Goal: Information Seeking & Learning: Learn about a topic

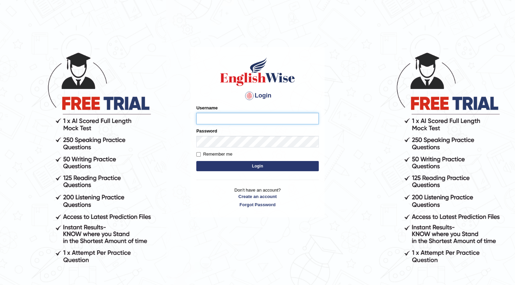
click at [231, 115] on input "Username" at bounding box center [257, 119] width 122 height 12
type input "0468300324"
click at [217, 164] on button "Login" at bounding box center [257, 166] width 122 height 10
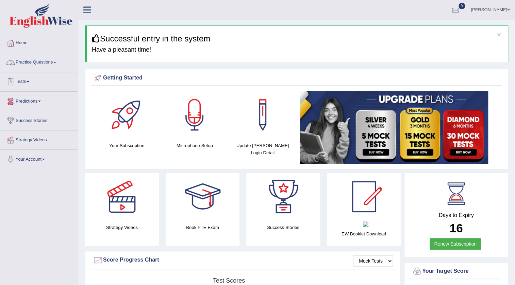
click at [27, 61] on link "Practice Questions" at bounding box center [39, 61] width 78 height 17
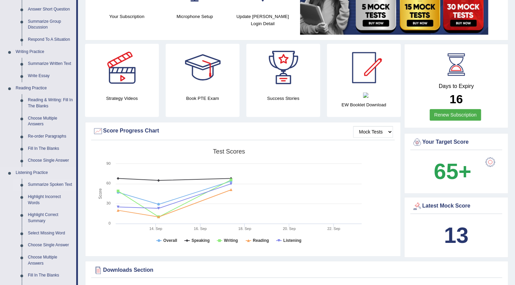
scroll to position [123, 0]
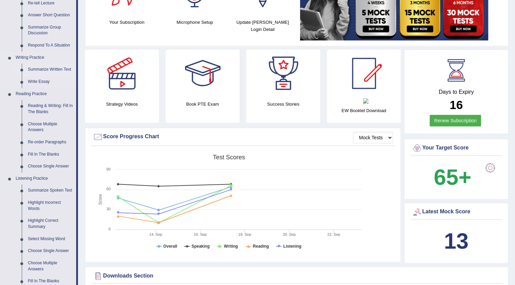
click at [46, 70] on link "Summarize Written Text" at bounding box center [50, 70] width 51 height 12
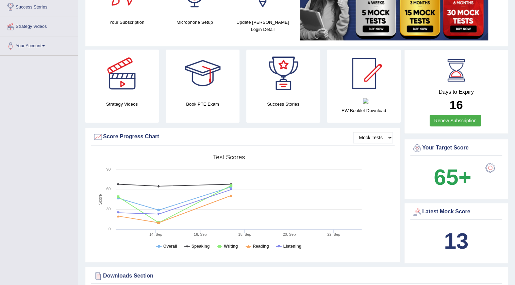
scroll to position [124, 0]
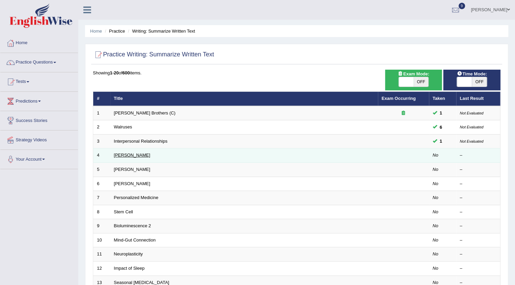
click at [130, 156] on link "Rosalid Franklin" at bounding box center [132, 155] width 36 height 5
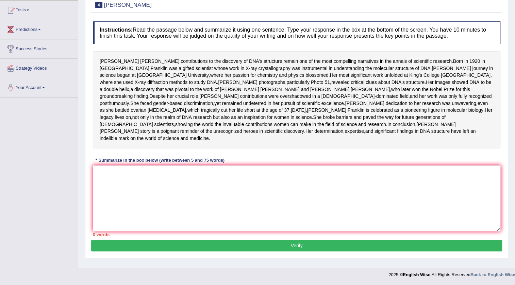
scroll to position [102, 0]
click at [112, 207] on textarea at bounding box center [297, 199] width 408 height 66
click at [105, 190] on textarea at bounding box center [297, 199] width 408 height 66
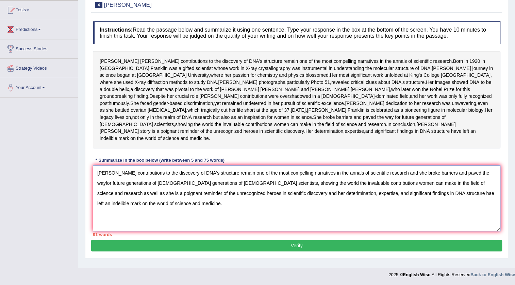
click at [105, 186] on textarea "Rosalind Frankline's contributions to the discovery of DNA's structure remain o…" at bounding box center [297, 199] width 408 height 66
drag, startPoint x: 241, startPoint y: 188, endPoint x: 453, endPoint y: 190, distance: 212.3
click at [453, 190] on textarea "Rosalind Frankline's contributions to the discovery of DNA's structure remain o…" at bounding box center [297, 199] width 408 height 66
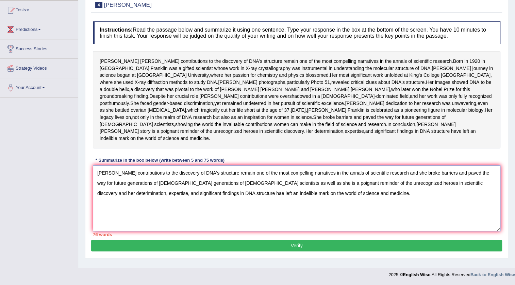
type textarea "Rosalind Frankline's contributions to the discovery of DNA's structure remain o…"
click at [293, 252] on button "Verify" at bounding box center [296, 246] width 411 height 12
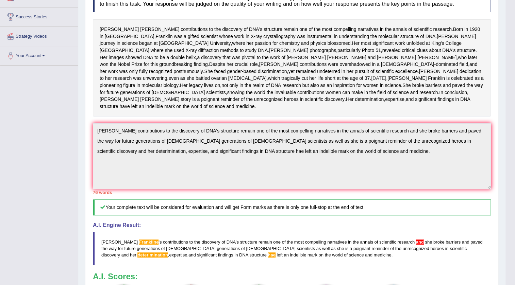
scroll to position [247, 0]
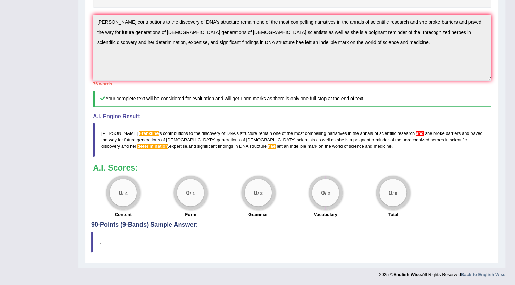
drag, startPoint x: 104, startPoint y: 130, endPoint x: 141, endPoint y: 140, distance: 38.1
click at [141, 140] on blockquote "Rosalind Frankline ' s contributions to the discovery of DNA ' s structure rema…" at bounding box center [292, 140] width 398 height 34
click at [139, 141] on span "generations" at bounding box center [148, 139] width 23 height 5
drag, startPoint x: 139, startPoint y: 141, endPoint x: 114, endPoint y: 130, distance: 27.9
click at [116, 132] on blockquote "Rosalind Frankline ' s contributions to the discovery of DNA ' s structure rema…" at bounding box center [292, 140] width 398 height 34
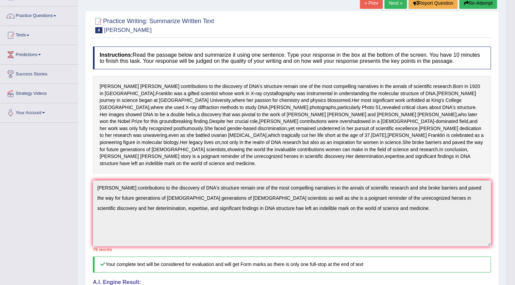
scroll to position [31, 0]
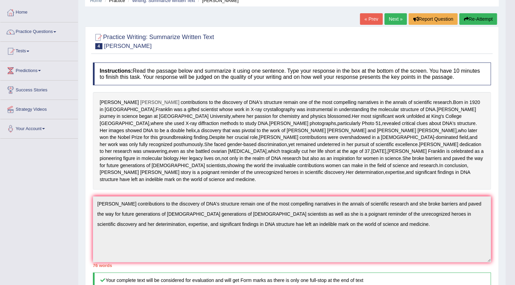
drag, startPoint x: 99, startPoint y: 102, endPoint x: 137, endPoint y: 102, distance: 38.4
click at [137, 102] on div "Rosalind Franklin's contributions to the discovery of DNA's structure remain on…" at bounding box center [292, 141] width 398 height 98
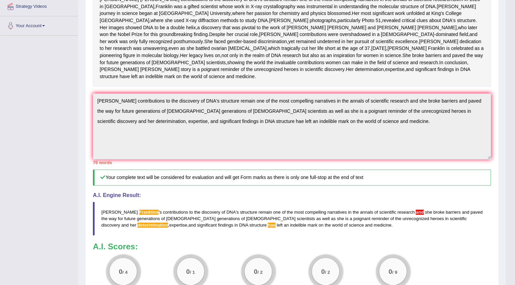
scroll to position [185, 0]
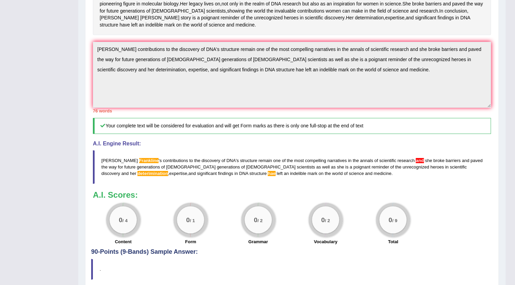
click at [118, 170] on span "for" at bounding box center [120, 167] width 5 height 5
drag, startPoint x: 105, startPoint y: 191, endPoint x: 170, endPoint y: 207, distance: 67.7
click at [169, 184] on blockquote "Rosalind Frankline ' s contributions to the discovery of DNA ' s structure rema…" at bounding box center [292, 167] width 398 height 34
click at [268, 176] on span "hae" at bounding box center [271, 173] width 7 height 5
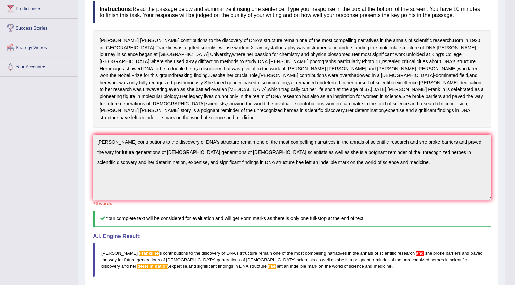
scroll to position [0, 0]
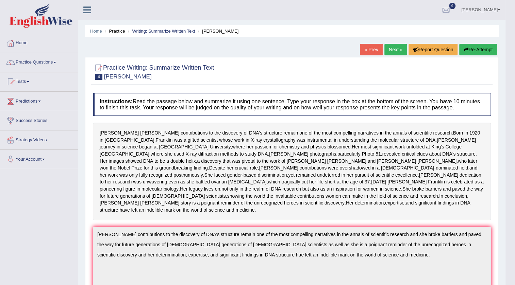
click at [480, 48] on button "Re-Attempt" at bounding box center [478, 50] width 38 height 12
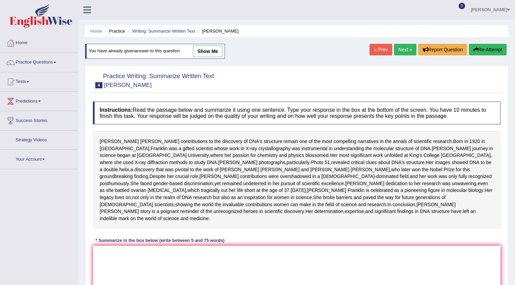
click at [219, 49] on link "show me" at bounding box center [208, 52] width 30 height 12
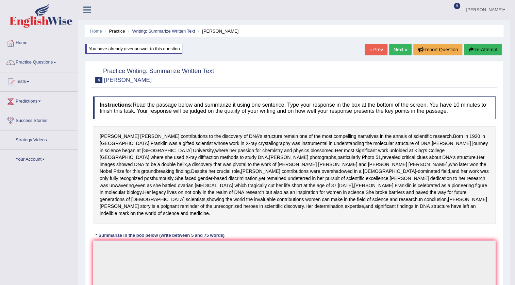
type textarea "Rosalind Frankline's contributions to the discovery of DNA's structure remain o…"
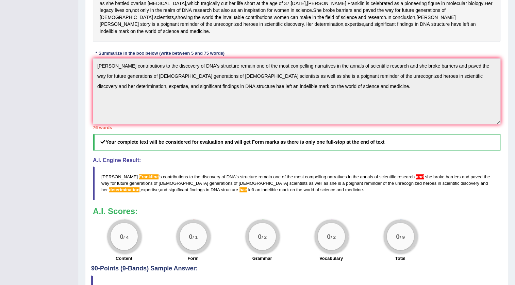
scroll to position [261, 0]
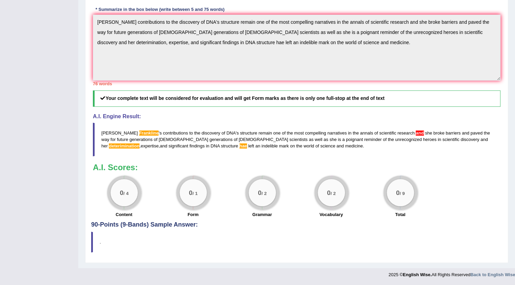
drag, startPoint x: 100, startPoint y: 130, endPoint x: 149, endPoint y: 141, distance: 50.2
click at [149, 141] on blockquote "Rosalind Frankline ' s contributions to the discovery of DNA ' s structure rema…" at bounding box center [297, 140] width 408 height 34
click at [159, 141] on span "[DEMOGRAPHIC_DATA]" at bounding box center [183, 139] width 49 height 5
drag, startPoint x: 173, startPoint y: 139, endPoint x: 178, endPoint y: 138, distance: 4.8
click at [178, 138] on blockquote "Rosalind Frankline ' s contributions to the discovery of DNA ' s structure rema…" at bounding box center [297, 140] width 408 height 34
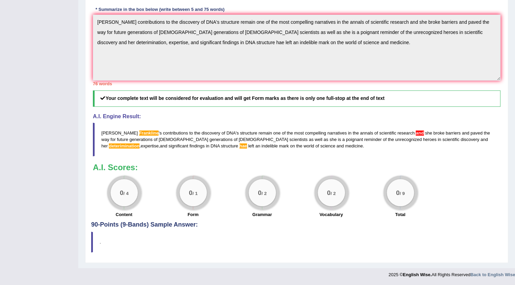
click at [210, 138] on span "generations" at bounding box center [221, 139] width 23 height 5
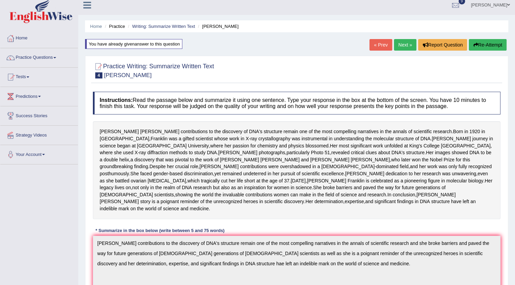
scroll to position [0, 0]
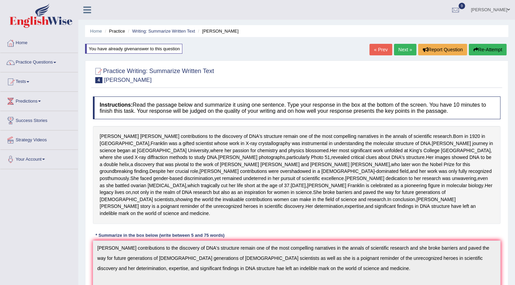
click at [473, 50] on icon "button" at bounding box center [475, 49] width 5 height 5
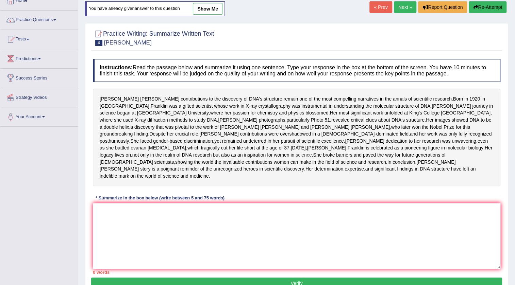
scroll to position [111, 0]
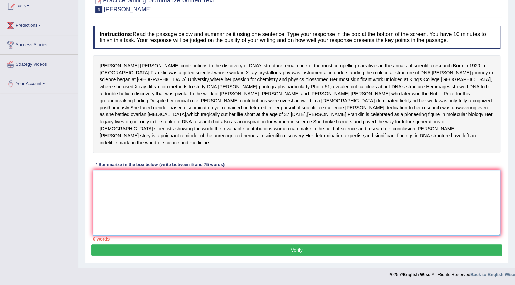
click at [122, 191] on textarea at bounding box center [297, 203] width 408 height 66
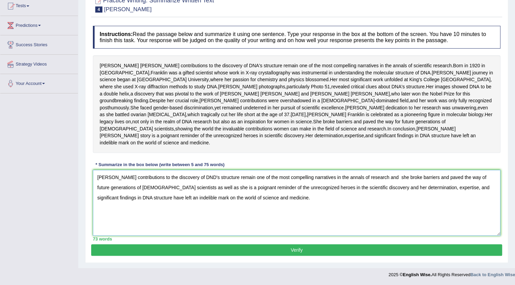
click at [373, 189] on textarea "[PERSON_NAME] contributions to the discovery of DND's structure remain one of t…" at bounding box center [297, 203] width 408 height 66
click at [452, 188] on textarea "[PERSON_NAME] contributions to the discovery of DND's structure remain one of t…" at bounding box center [297, 203] width 408 height 66
drag, startPoint x: 443, startPoint y: 188, endPoint x: 421, endPoint y: 189, distance: 21.8
click at [421, 189] on textarea "[PERSON_NAME] contributions to the discovery of DND's structure remain one of t…" at bounding box center [297, 203] width 408 height 66
drag, startPoint x: 257, startPoint y: 177, endPoint x: 270, endPoint y: 179, distance: 13.7
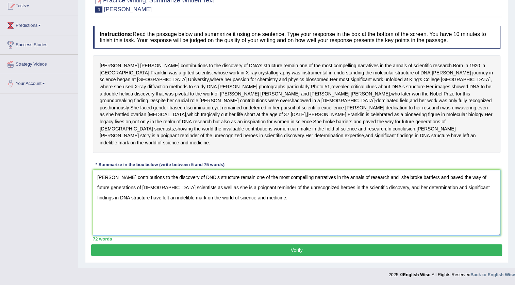
click at [270, 179] on textarea "[PERSON_NAME] contributions to the discovery of DND's structure remain one of t…" at bounding box center [297, 203] width 408 height 66
click at [321, 176] on textarea "[PERSON_NAME] contributions to the discovery of DND's structure remain the most…" at bounding box center [297, 203] width 408 height 66
click at [387, 178] on textarea "[PERSON_NAME] contributions to the discovery of DND's structure remain the most…" at bounding box center [297, 203] width 408 height 66
click at [385, 180] on textarea "[PERSON_NAME] contributions to the discovery of DND's structure remain the most…" at bounding box center [297, 203] width 408 height 66
type textarea "[PERSON_NAME] contributions to the discovery of DND's structure remain the most…"
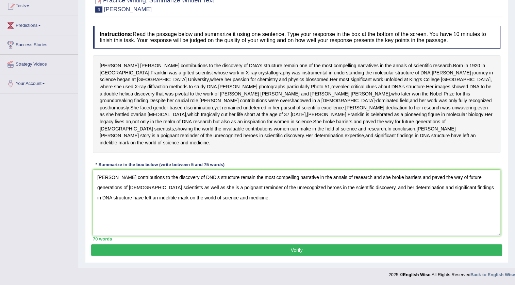
click at [178, 247] on button "Verify" at bounding box center [296, 251] width 411 height 12
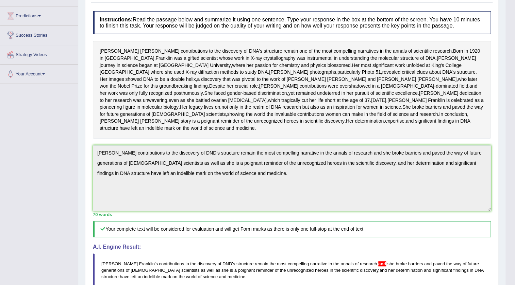
scroll to position [0, 0]
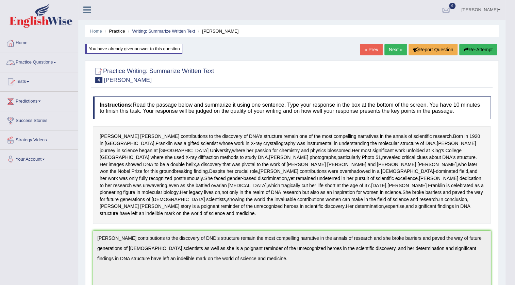
click at [38, 62] on link "Practice Questions" at bounding box center [39, 61] width 78 height 17
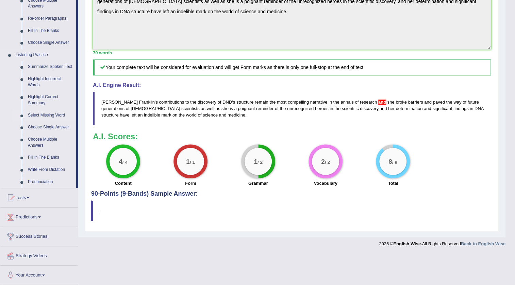
scroll to position [251, 0]
click at [25, 191] on link "Tests" at bounding box center [39, 196] width 78 height 17
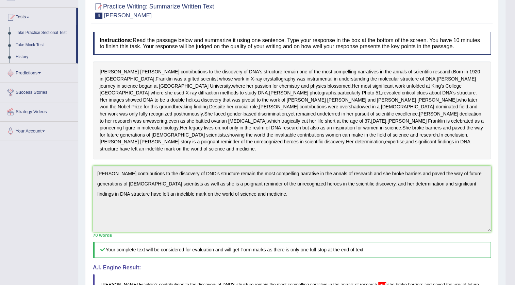
scroll to position [44, 0]
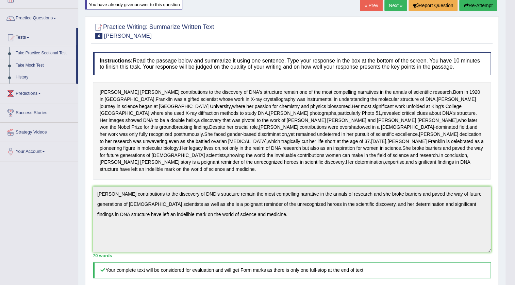
click at [34, 53] on link "Take Practice Sectional Test" at bounding box center [45, 53] width 64 height 12
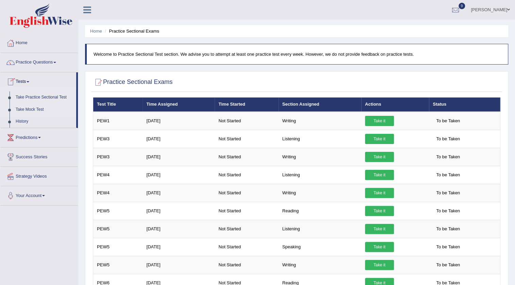
click at [30, 109] on link "Take Mock Test" at bounding box center [45, 110] width 64 height 12
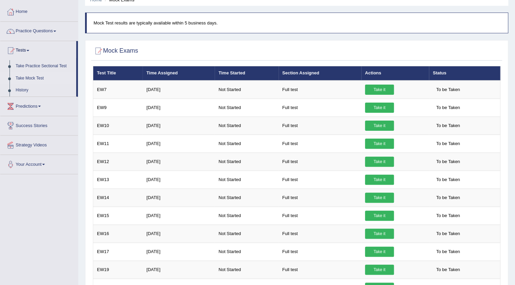
click at [375, 88] on link "Take it" at bounding box center [379, 90] width 29 height 10
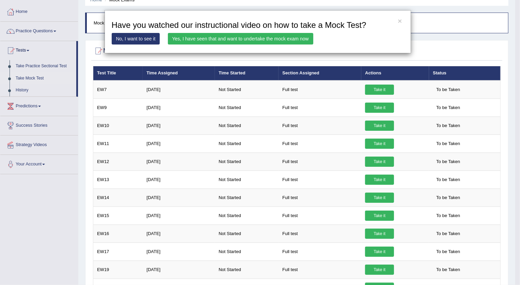
click at [190, 38] on link "Yes, I have seen that and want to undertake the mock exam now" at bounding box center [240, 39] width 145 height 12
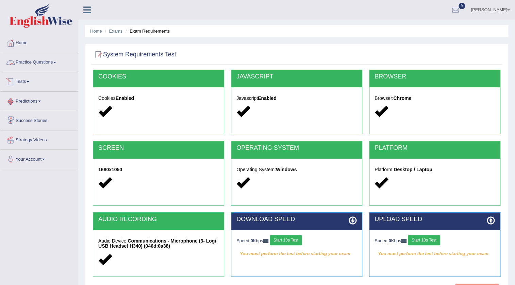
click at [23, 82] on link "Tests" at bounding box center [39, 80] width 78 height 17
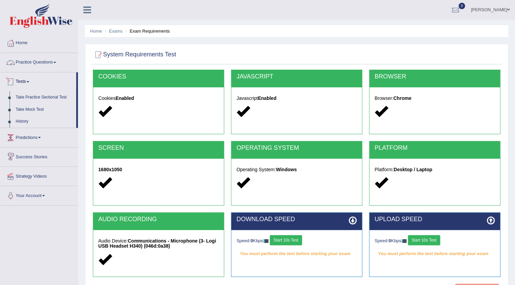
click at [33, 62] on link "Practice Questions" at bounding box center [39, 61] width 78 height 17
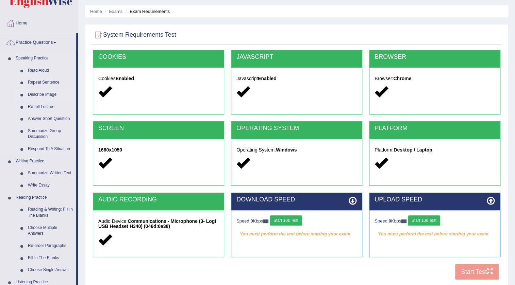
scroll to position [31, 0]
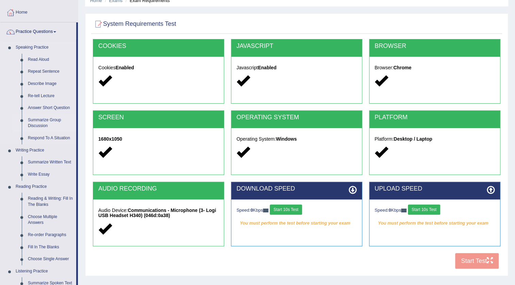
click at [40, 118] on link "Summarize Group Discussion" at bounding box center [50, 123] width 51 height 18
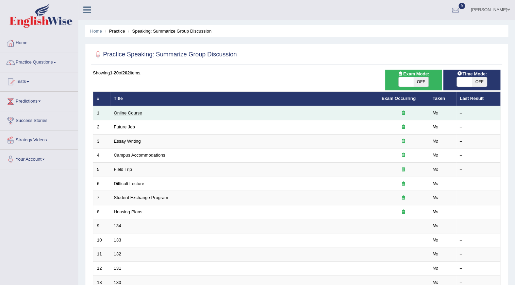
click at [123, 114] on link "Online Course" at bounding box center [128, 113] width 28 height 5
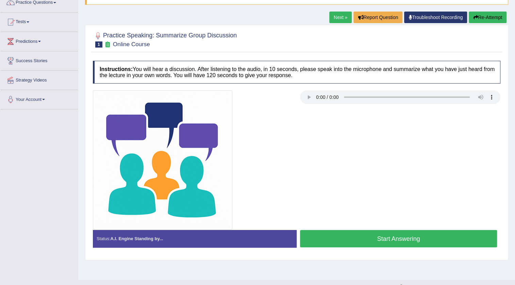
scroll to position [71, 0]
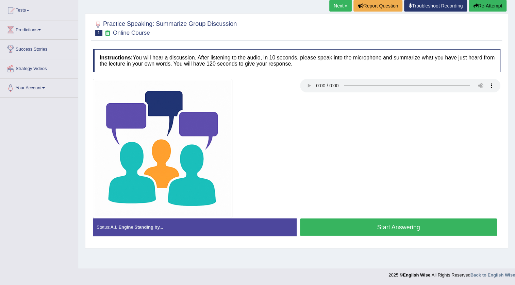
click at [397, 227] on button "Start Answering" at bounding box center [398, 227] width 197 height 17
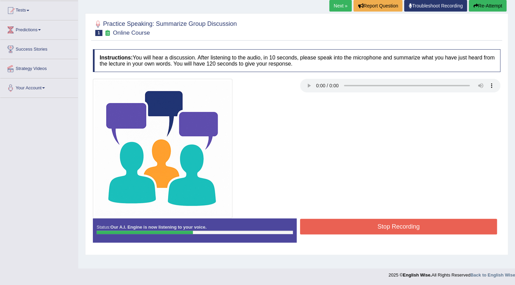
click at [350, 226] on button "Stop Recording" at bounding box center [398, 227] width 197 height 16
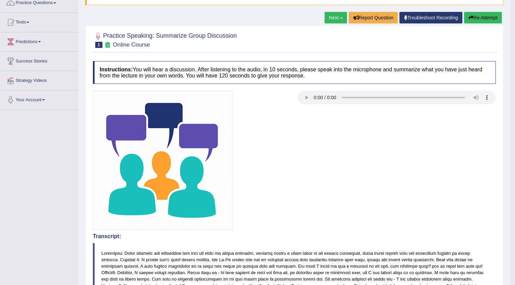
scroll to position [0, 0]
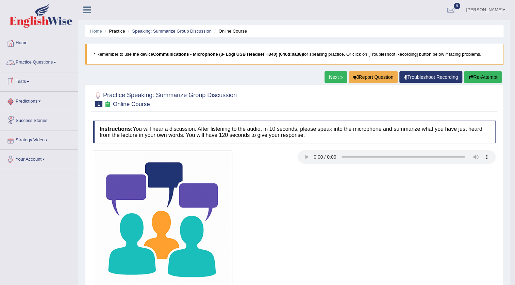
click at [37, 59] on link "Practice Questions" at bounding box center [39, 61] width 78 height 17
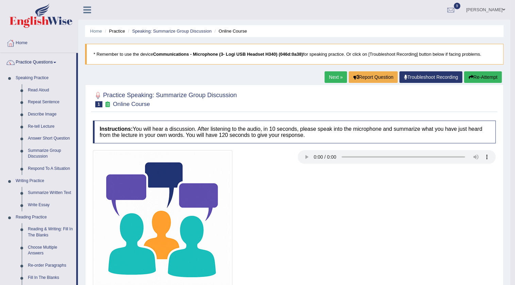
click at [336, 80] on link "Next »" at bounding box center [336, 77] width 22 height 12
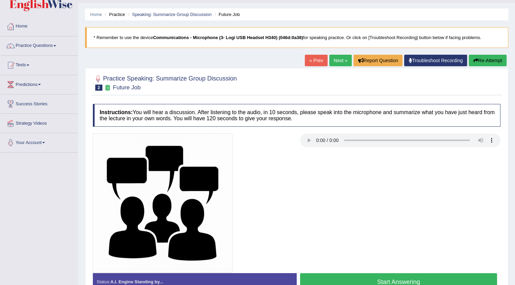
scroll to position [31, 0]
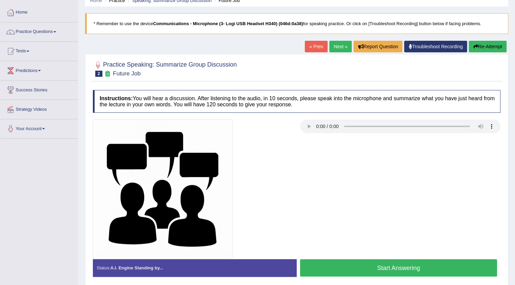
click at [398, 265] on button "Start Answering" at bounding box center [398, 268] width 197 height 17
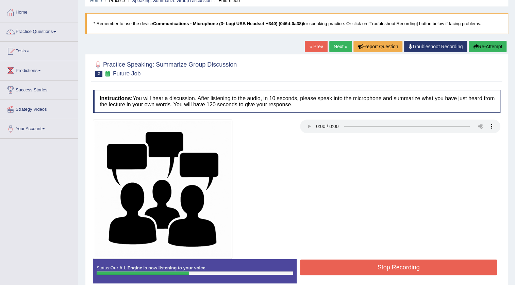
click at [398, 266] on button "Stop Recording" at bounding box center [398, 268] width 197 height 16
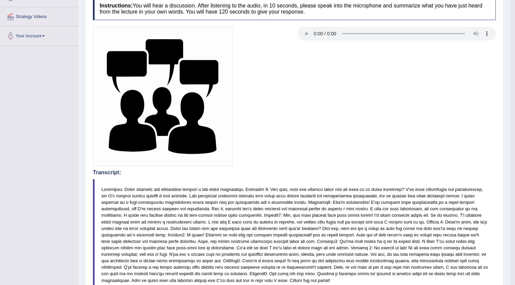
scroll to position [0, 0]
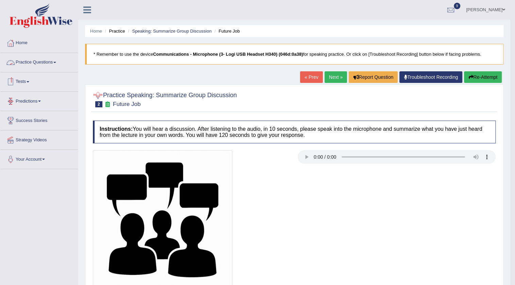
click at [32, 64] on link "Practice Questions" at bounding box center [39, 61] width 78 height 17
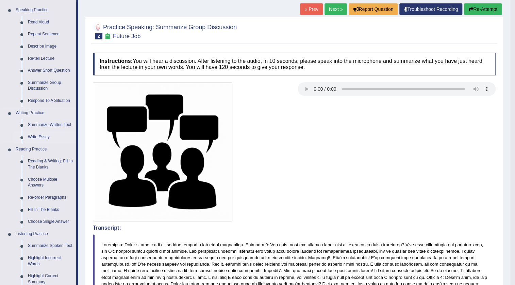
scroll to position [62, 0]
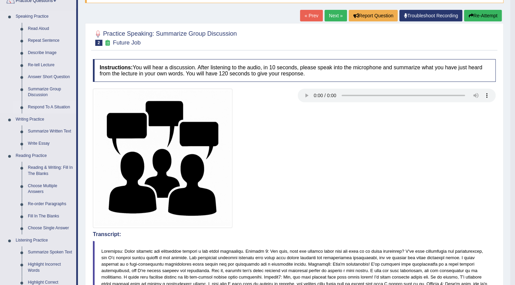
click at [61, 107] on link "Respond To A Situation" at bounding box center [50, 107] width 51 height 12
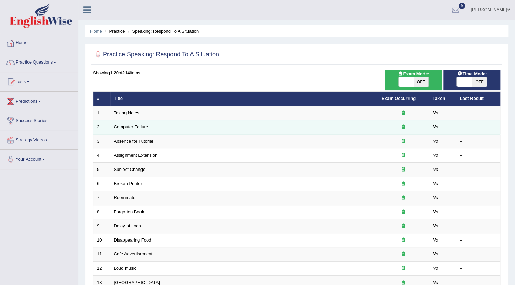
click at [138, 126] on link "Computer Failure" at bounding box center [131, 127] width 34 height 5
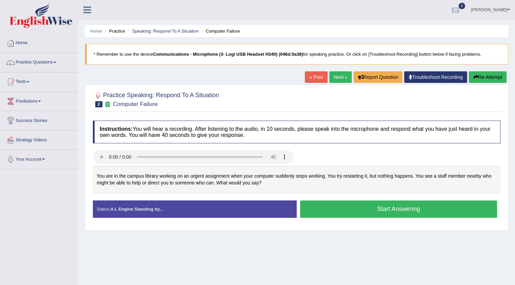
click at [416, 209] on button "Start Answering" at bounding box center [398, 209] width 197 height 17
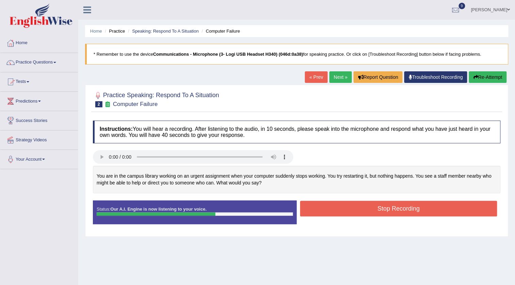
click at [488, 75] on button "Re-Attempt" at bounding box center [488, 77] width 38 height 12
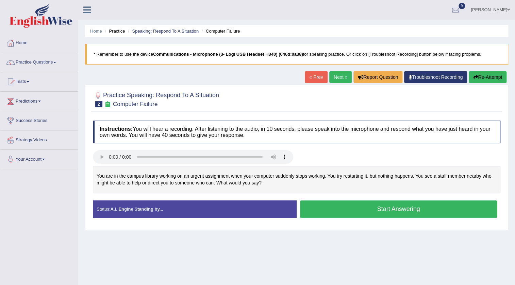
click at [377, 205] on button "Start Answering" at bounding box center [398, 209] width 197 height 17
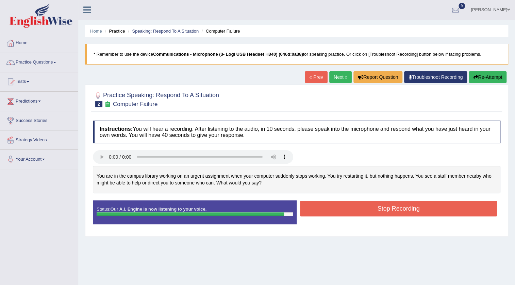
click at [405, 204] on button "Stop Recording" at bounding box center [398, 209] width 197 height 16
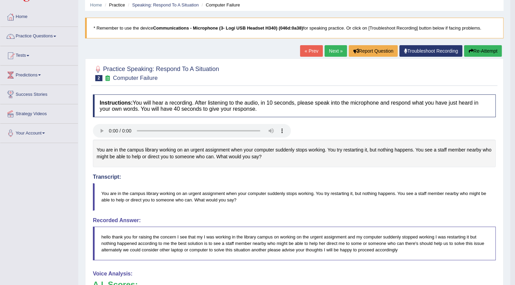
scroll to position [19, 0]
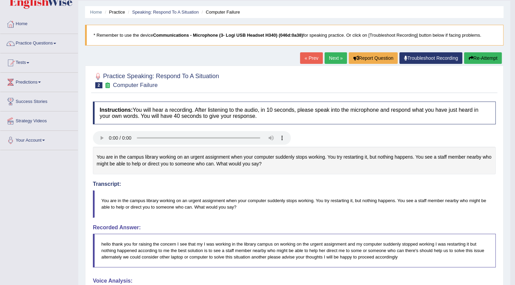
click at [340, 61] on link "Next »" at bounding box center [336, 58] width 22 height 12
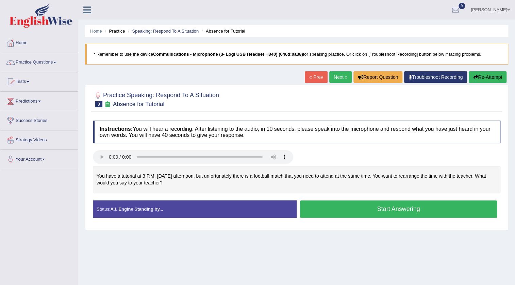
click at [399, 212] on button "Start Answering" at bounding box center [398, 209] width 197 height 17
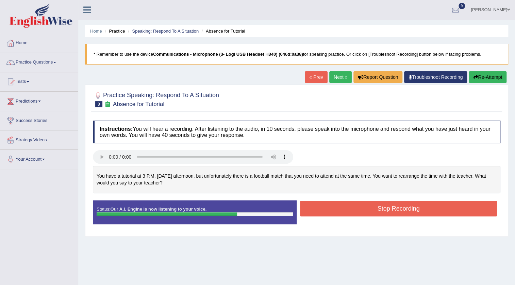
click at [393, 208] on button "Stop Recording" at bounding box center [398, 209] width 197 height 16
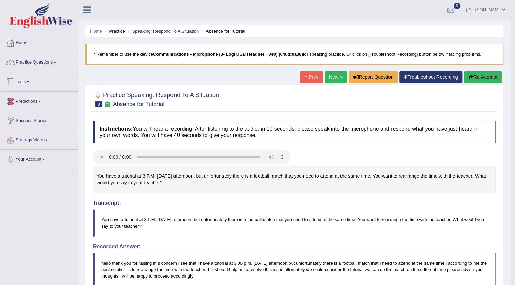
click at [26, 84] on link "Tests" at bounding box center [39, 80] width 78 height 17
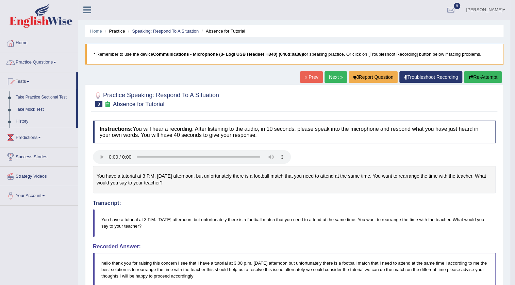
click at [28, 61] on link "Practice Questions" at bounding box center [39, 61] width 78 height 17
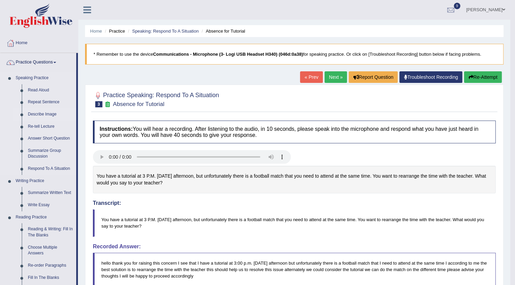
click at [35, 112] on link "Describe Image" at bounding box center [50, 115] width 51 height 12
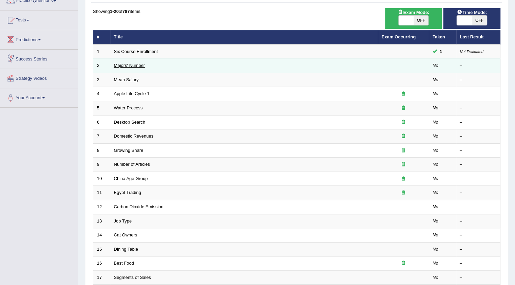
click at [126, 66] on link "Majors' Number" at bounding box center [129, 65] width 31 height 5
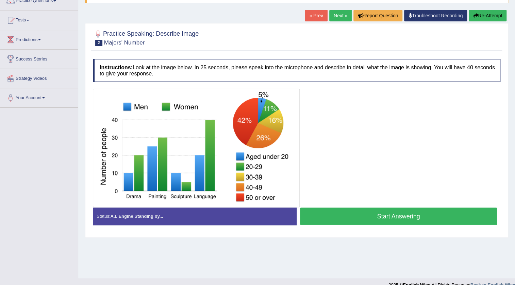
click at [365, 219] on button "Start Answering" at bounding box center [398, 216] width 197 height 17
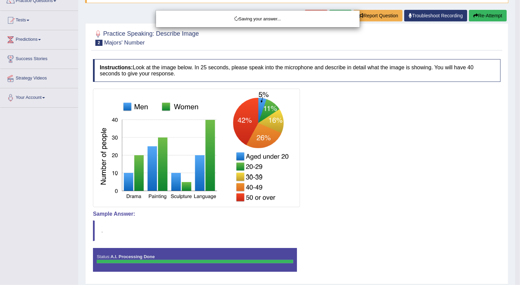
click at [488, 14] on div "Saving your answer..." at bounding box center [260, 142] width 520 height 285
click at [481, 11] on div "Saving your answer..." at bounding box center [260, 142] width 520 height 285
click at [480, 12] on div "Saving your answer..." at bounding box center [260, 142] width 520 height 285
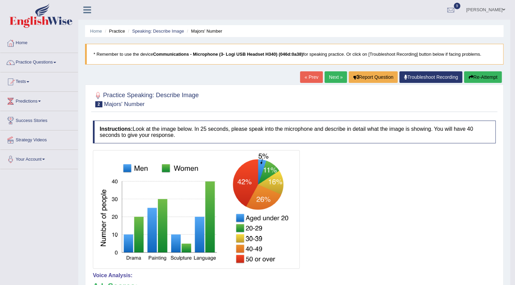
click at [479, 78] on button "Re-Attempt" at bounding box center [483, 77] width 38 height 12
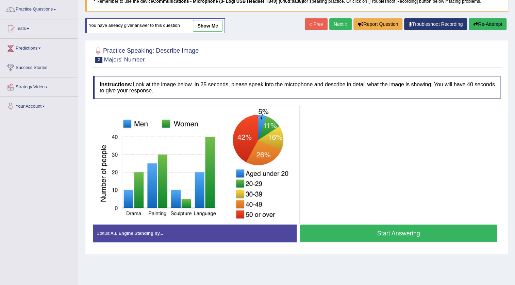
scroll to position [62, 0]
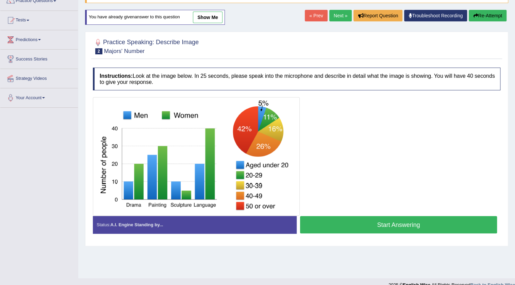
click at [361, 227] on button "Start Answering" at bounding box center [398, 224] width 197 height 17
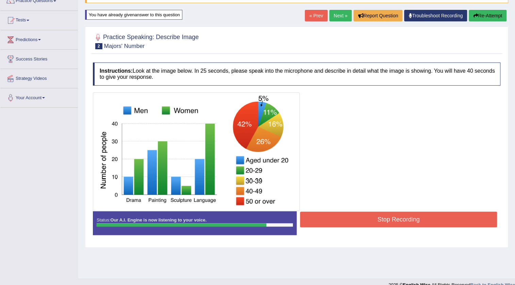
click at [331, 220] on button "Stop Recording" at bounding box center [398, 220] width 197 height 16
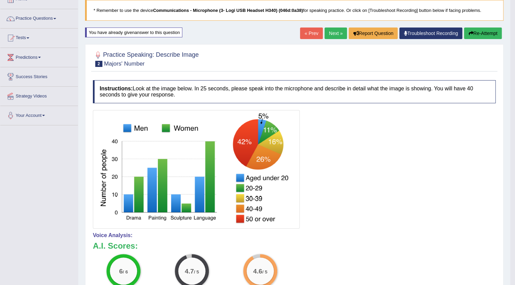
scroll to position [24, 0]
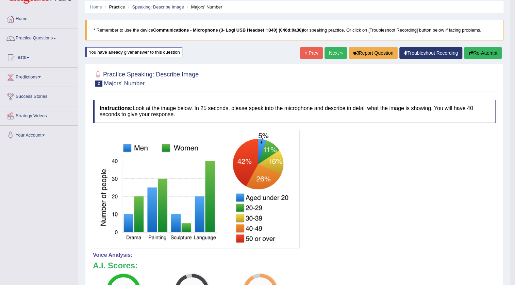
click at [325, 53] on link "Next »" at bounding box center [336, 53] width 22 height 12
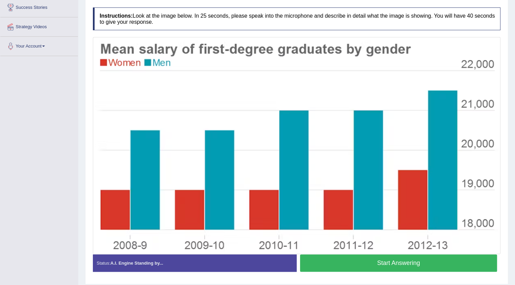
scroll to position [123, 0]
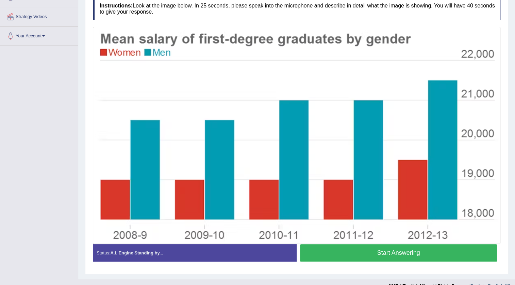
click at [413, 255] on button "Start Answering" at bounding box center [398, 253] width 197 height 17
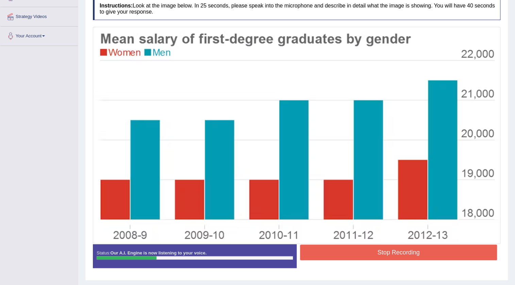
drag, startPoint x: 348, startPoint y: 256, endPoint x: 353, endPoint y: 253, distance: 5.5
click at [353, 253] on button "Stop Recording" at bounding box center [398, 253] width 197 height 16
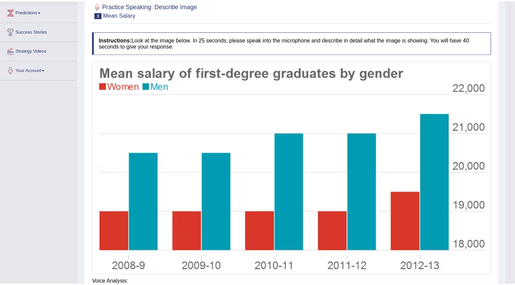
scroll to position [55, 0]
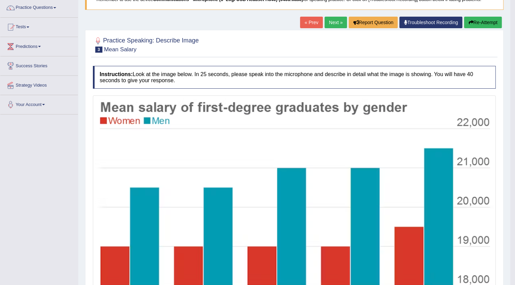
click at [470, 21] on icon "button" at bounding box center [470, 22] width 5 height 5
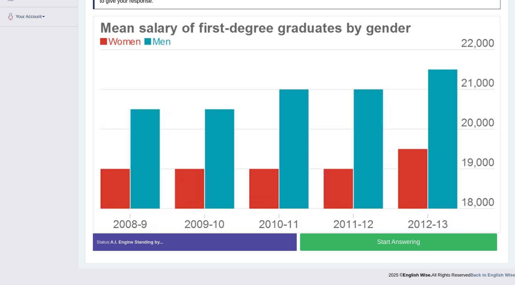
click at [401, 239] on button "Start Answering" at bounding box center [398, 242] width 197 height 17
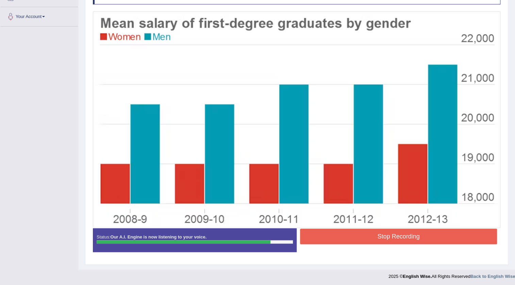
click at [418, 235] on button "Stop Recording" at bounding box center [398, 237] width 197 height 16
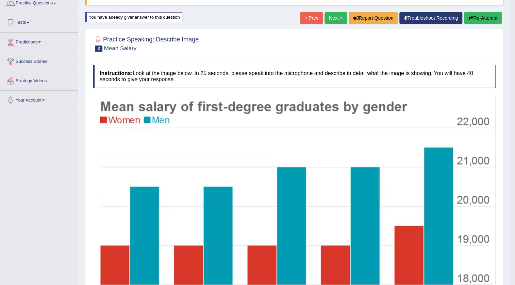
scroll to position [58, 0]
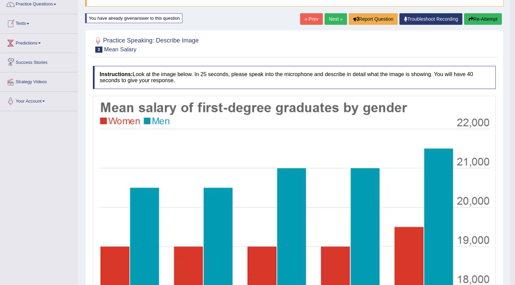
click at [24, 24] on link "Tests" at bounding box center [39, 22] width 78 height 17
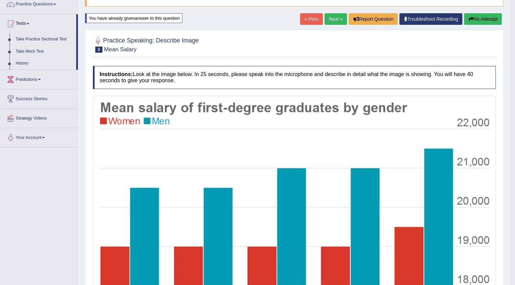
click at [18, 53] on link "Take Mock Test" at bounding box center [45, 52] width 64 height 12
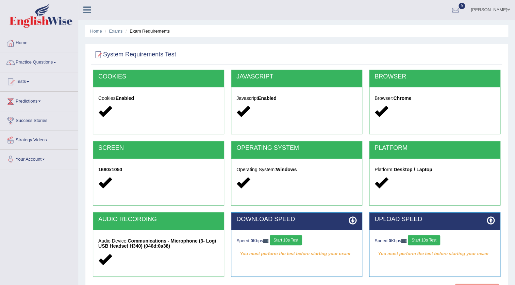
click at [299, 238] on button "Start 10s Test" at bounding box center [286, 240] width 32 height 10
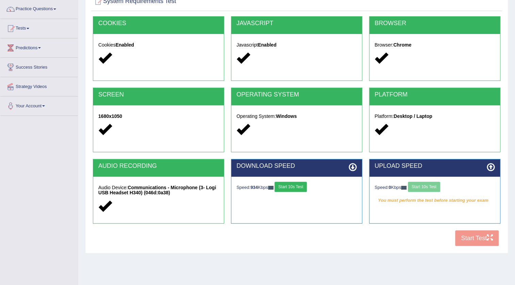
scroll to position [62, 0]
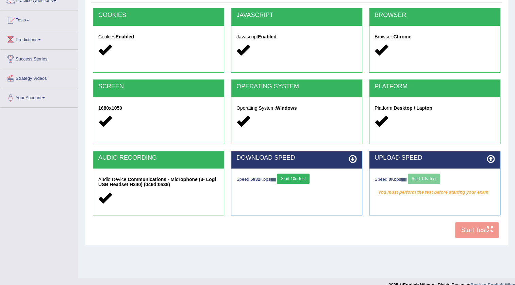
click at [433, 176] on div "Speed: 0 Kbps Start 10s Test" at bounding box center [435, 180] width 120 height 12
click at [431, 176] on button "Start 10s Test" at bounding box center [424, 179] width 32 height 10
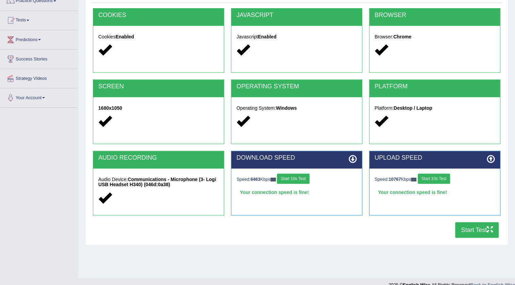
click at [461, 226] on button "Start Test" at bounding box center [477, 231] width 44 height 16
